Goal: Use online tool/utility: Utilize a website feature to perform a specific function

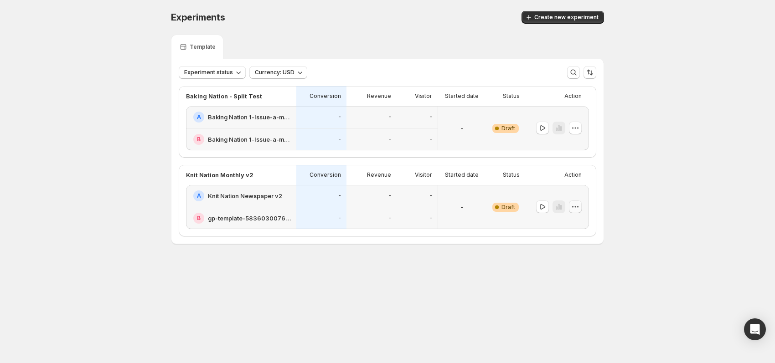
click at [577, 206] on icon "button" at bounding box center [575, 206] width 9 height 9
click at [576, 275] on span "Delete" at bounding box center [581, 271] width 44 height 9
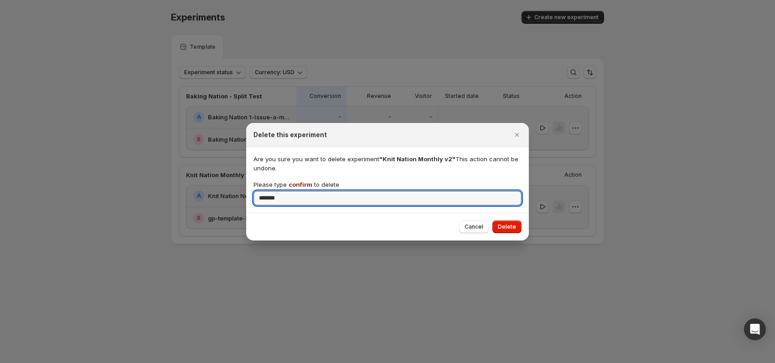
type input "*******"
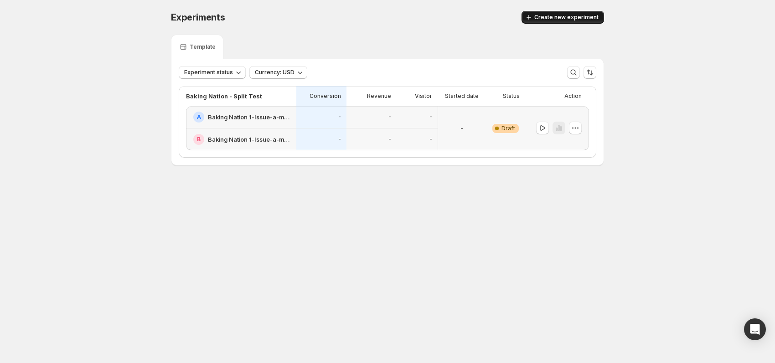
click at [575, 16] on span "Create new experiment" at bounding box center [566, 17] width 64 height 7
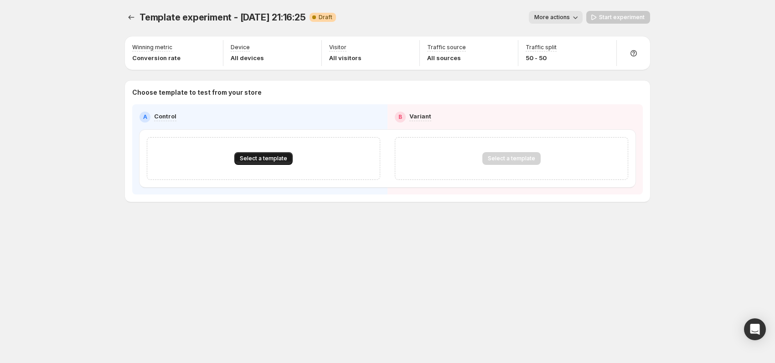
click at [266, 159] on span "Select a template" at bounding box center [263, 158] width 47 height 7
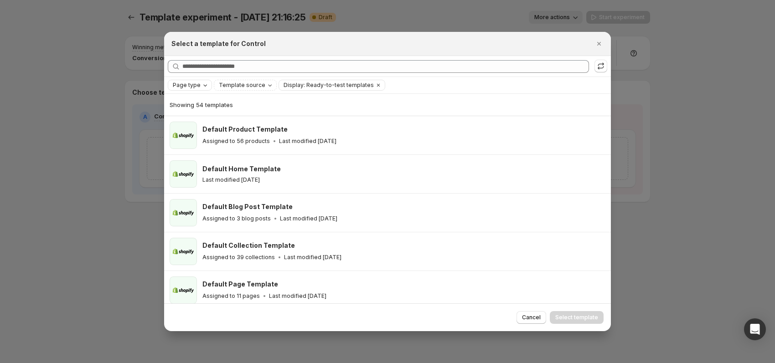
click at [204, 84] on icon "Page type" at bounding box center [205, 85] width 7 height 7
click at [199, 124] on span "Product page" at bounding box center [204, 123] width 39 height 7
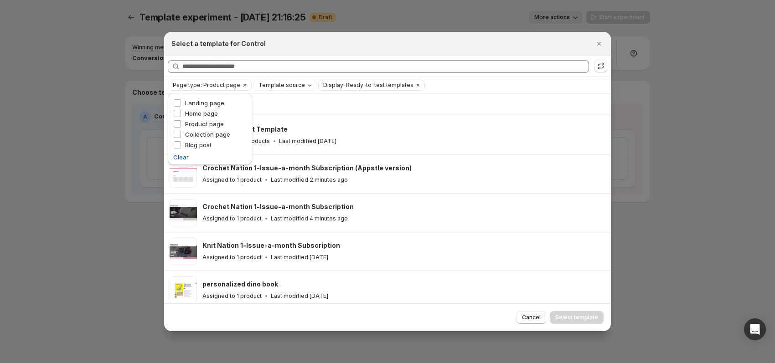
click at [392, 51] on div "Select a template for Control" at bounding box center [387, 44] width 447 height 24
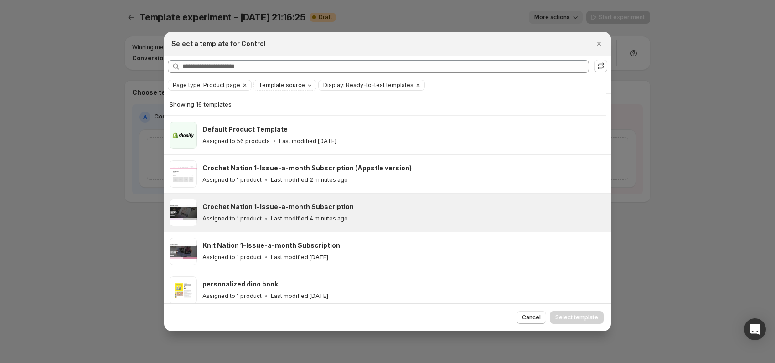
click at [413, 212] on div "Crochet Nation 1-Issue-a-month Subscription Assigned to 1 product Last modified…" at bounding box center [402, 212] width 400 height 21
click at [573, 319] on span "Select template" at bounding box center [576, 317] width 43 height 7
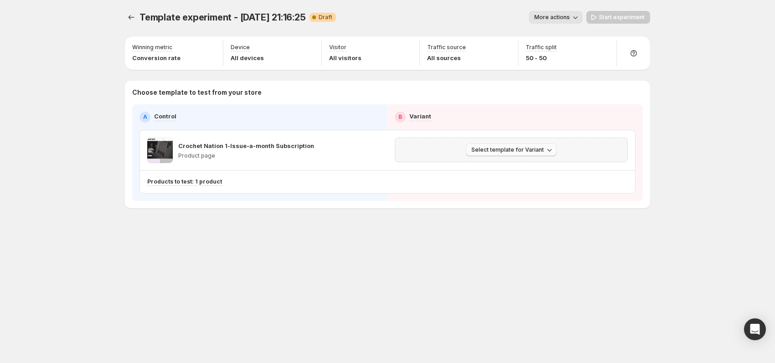
click at [544, 152] on span "Select template for Variant" at bounding box center [507, 149] width 73 height 7
click at [547, 184] on span "Create Variant based on Control" at bounding box center [512, 183] width 93 height 7
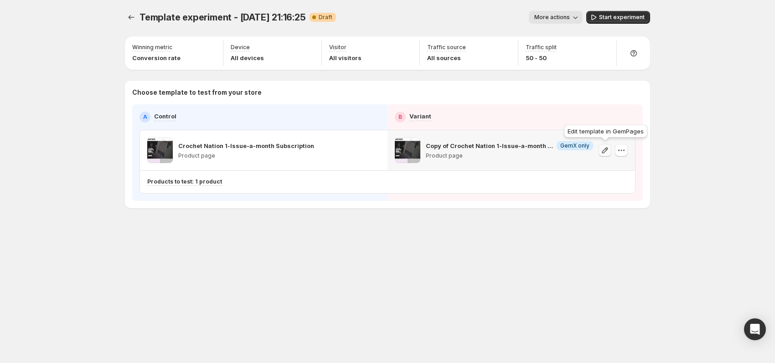
click at [605, 149] on icon "button" at bounding box center [605, 150] width 6 height 6
click at [554, 13] on button "More actions" at bounding box center [556, 17] width 54 height 13
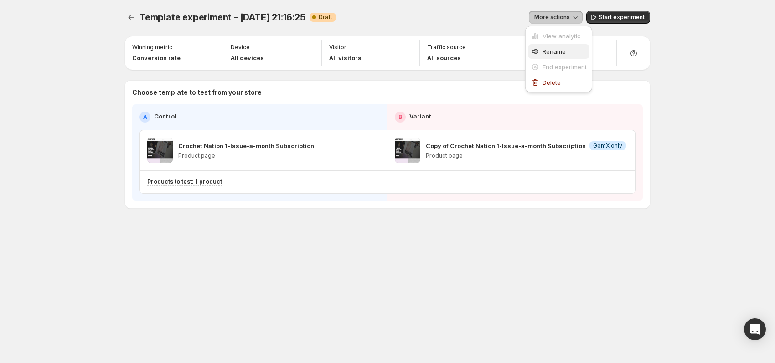
click at [549, 48] on span "Rename" at bounding box center [554, 51] width 23 height 7
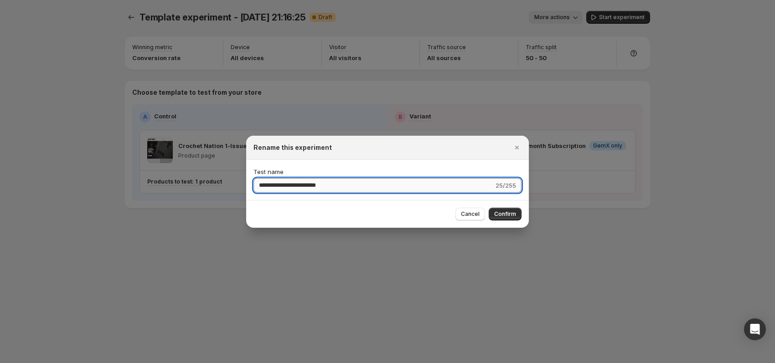
type input "**********"
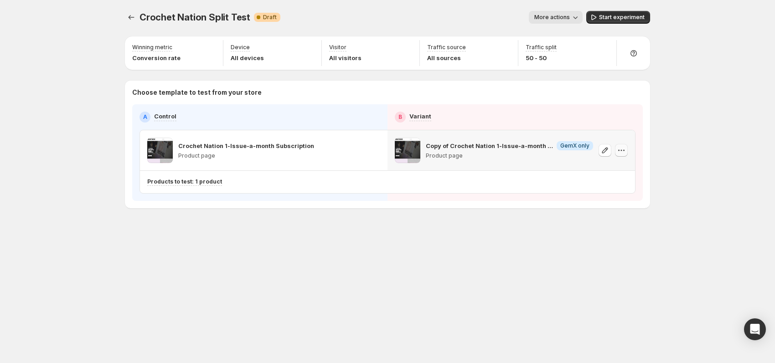
click at [624, 147] on icon "button" at bounding box center [621, 150] width 9 height 9
click at [699, 176] on div "Crochet Nation Split Test. This page is ready Crochet Nation Split Test Warning…" at bounding box center [387, 181] width 775 height 363
click at [696, 149] on div "Crochet Nation Split Test. This page is ready Crochet Nation Split Test Warning…" at bounding box center [387, 181] width 775 height 363
click at [689, 183] on div "Crochet Nation Split Test. This page is ready Crochet Nation Split Test Warning…" at bounding box center [387, 181] width 775 height 363
click at [682, 209] on div "Crochet Nation Split Test. This page is ready Crochet Nation Split Test Warning…" at bounding box center [387, 181] width 775 height 363
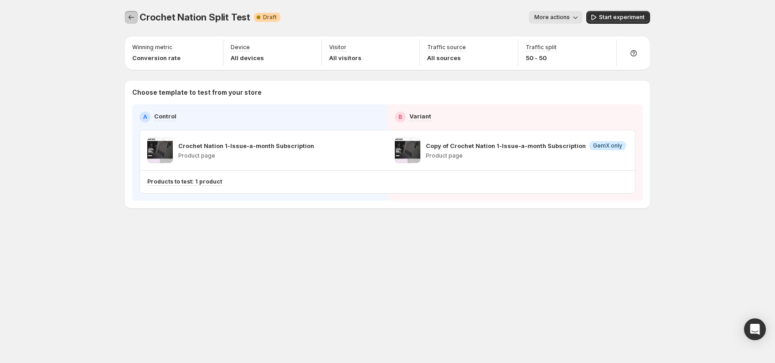
click at [136, 16] on button "Experiments" at bounding box center [131, 17] width 13 height 13
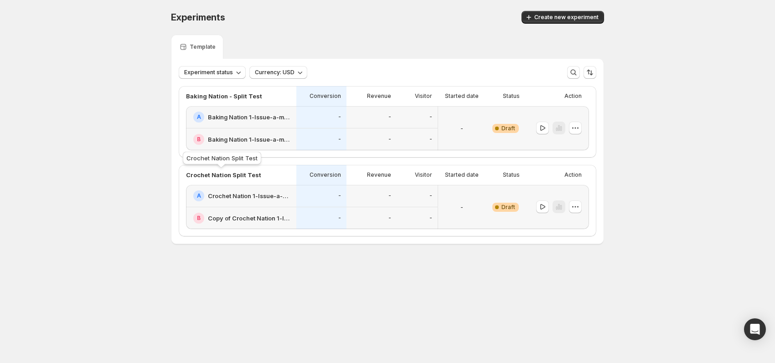
click at [231, 174] on p "Crochet Nation Split Test" at bounding box center [223, 175] width 75 height 9
click at [229, 174] on p "Crochet Nation Split Test" at bounding box center [223, 175] width 75 height 9
